Goal: Transaction & Acquisition: Purchase product/service

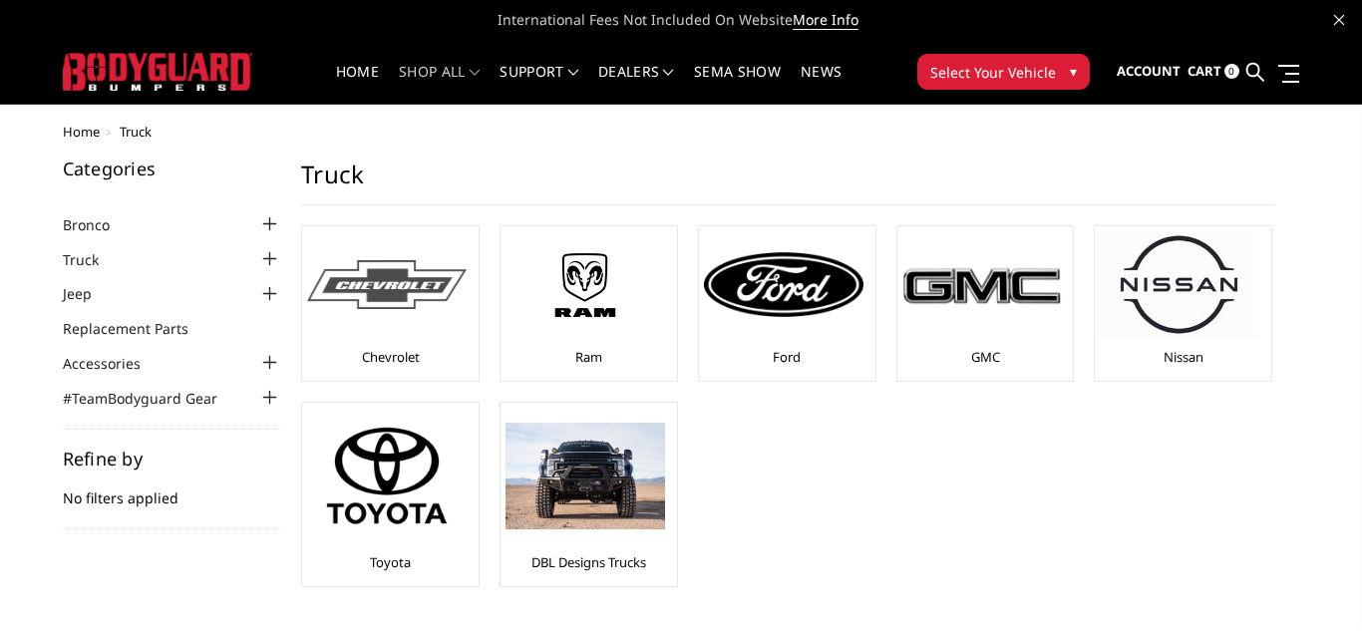
click at [387, 288] on img at bounding box center [387, 284] width 160 height 49
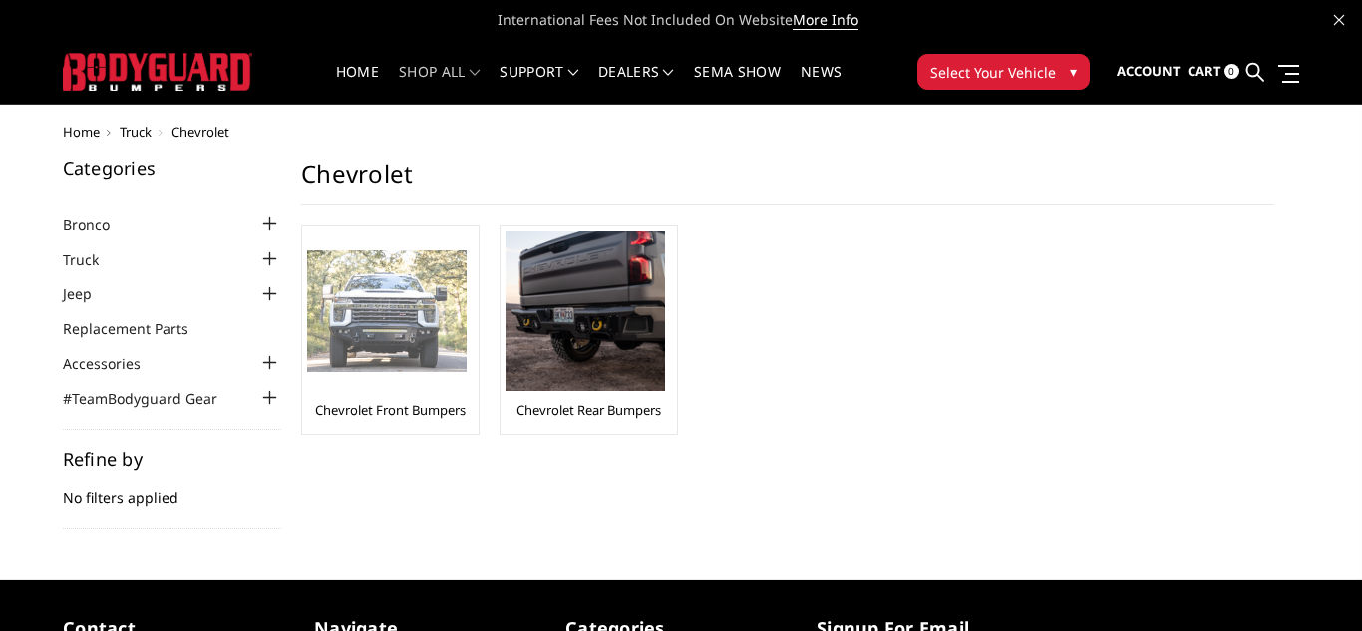
click at [422, 326] on img at bounding box center [387, 311] width 160 height 123
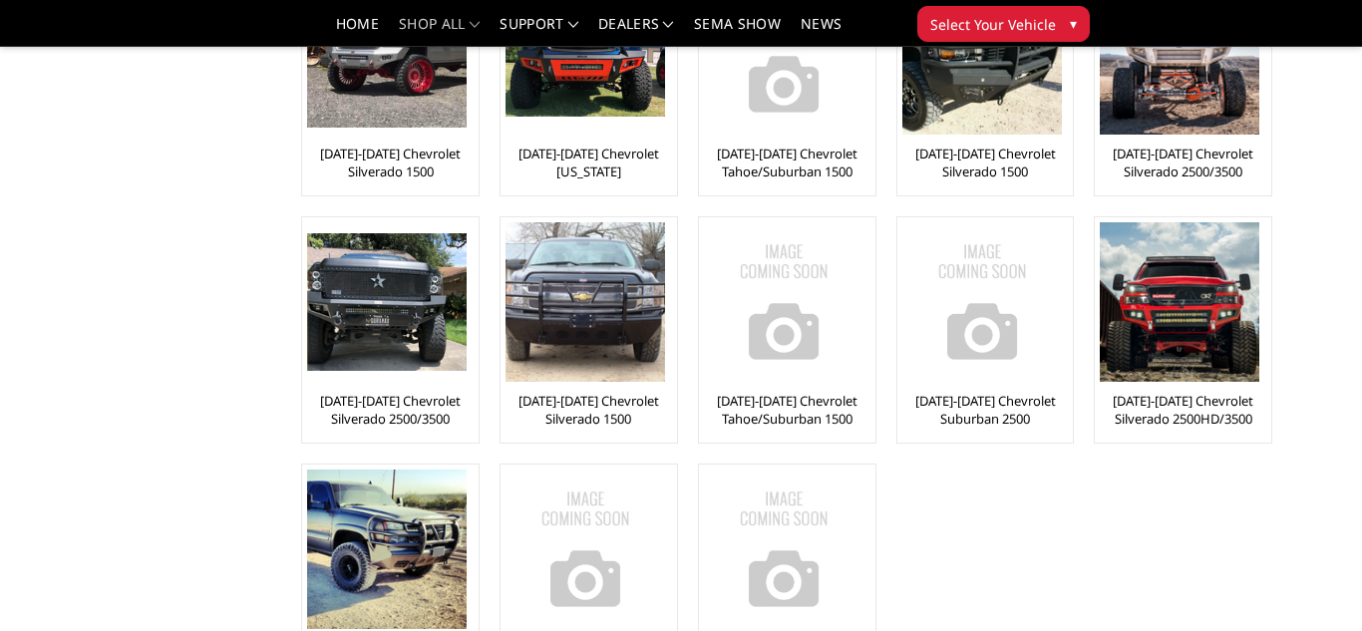
scroll to position [464, 0]
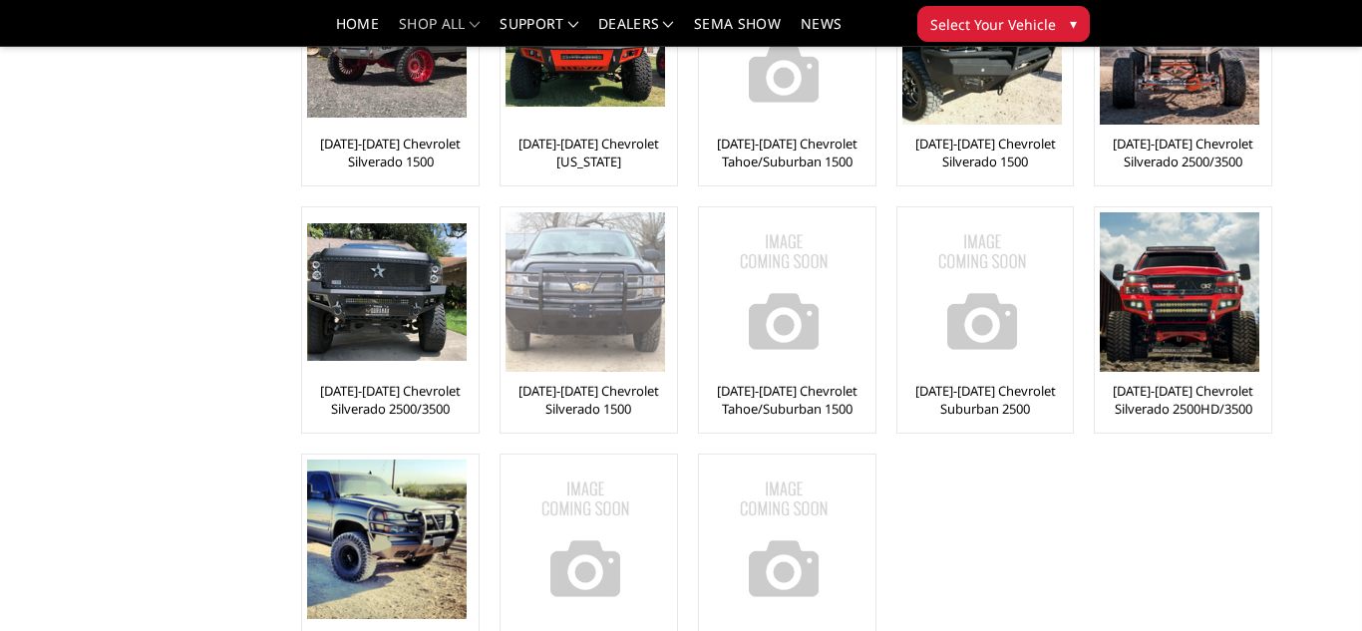
click at [615, 296] on img at bounding box center [586, 292] width 160 height 160
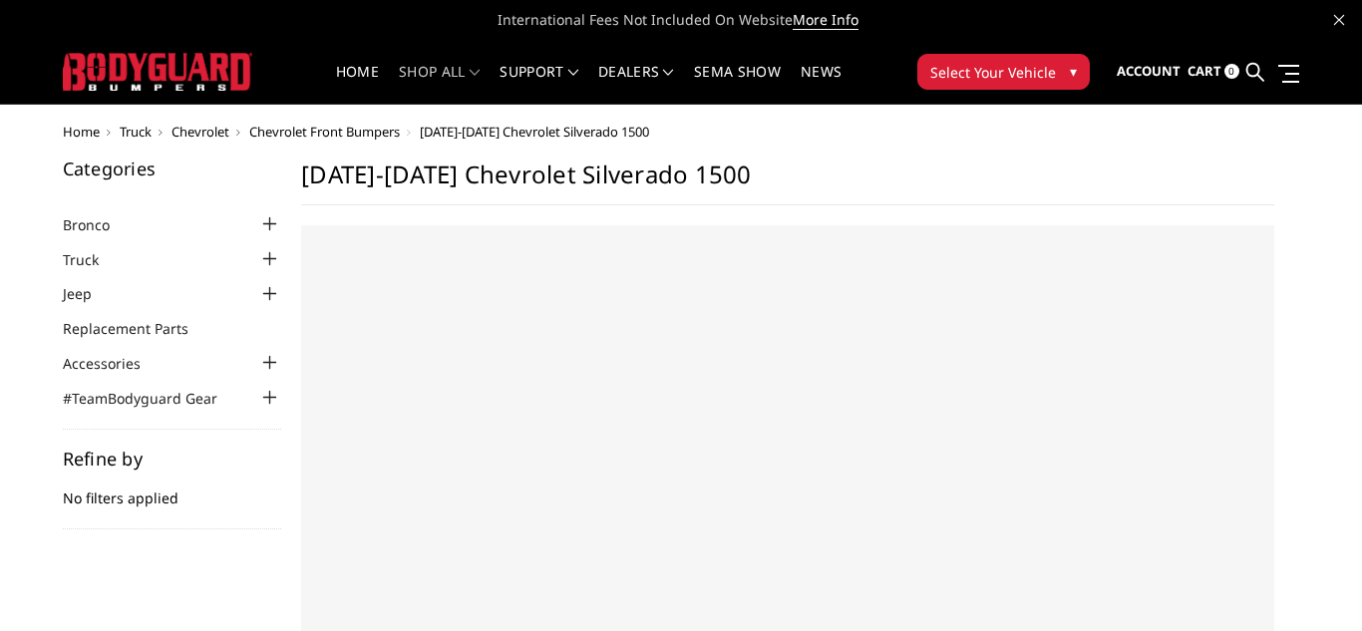
select select "US"
